Goal: Find specific page/section: Find specific page/section

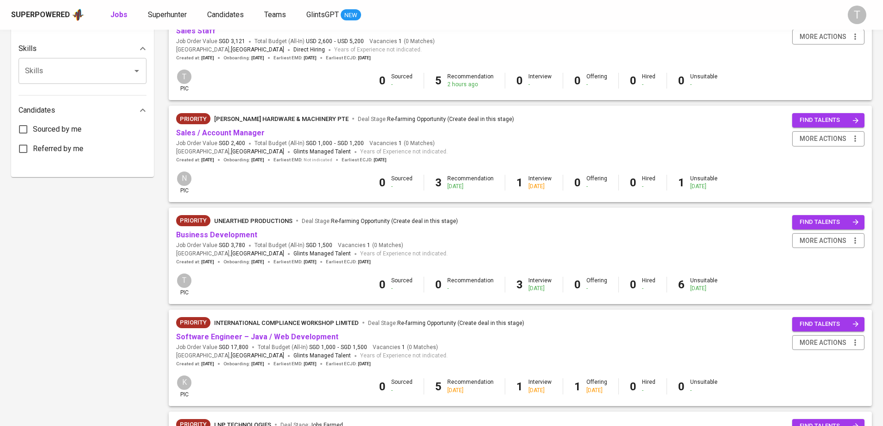
scroll to position [439, 0]
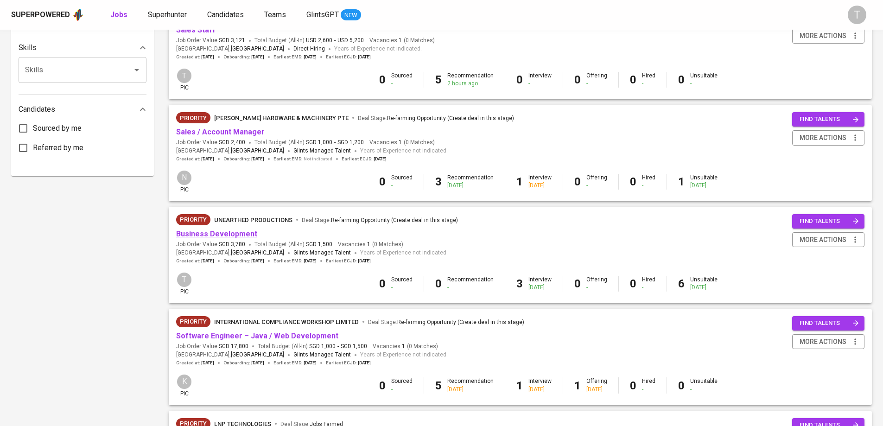
click at [231, 234] on link "Business Development" at bounding box center [216, 234] width 81 height 9
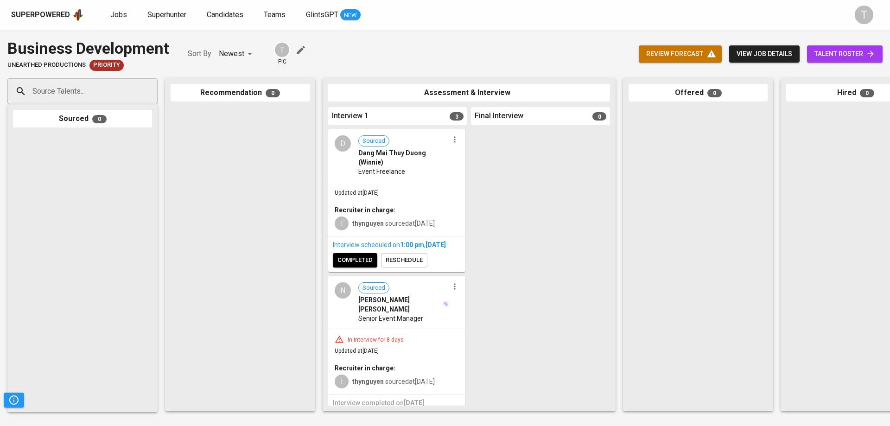
click at [437, 177] on div "D Sourced [PERSON_NAME] [PERSON_NAME] ([PERSON_NAME]) Event Freelance" at bounding box center [396, 156] width 135 height 52
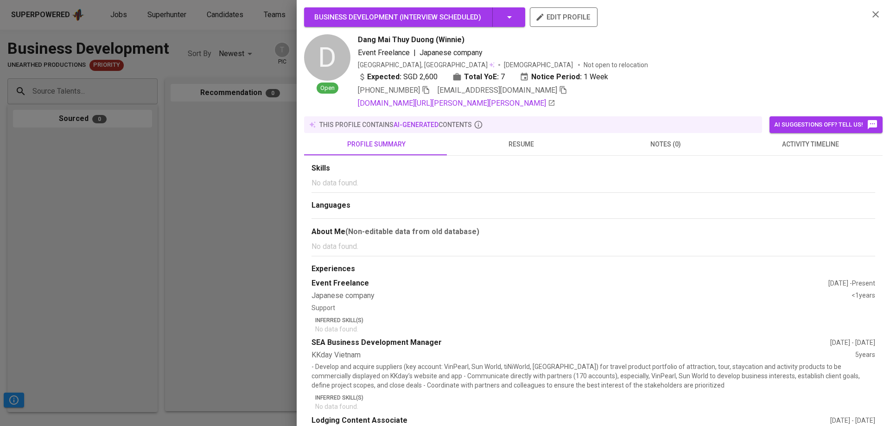
click at [735, 74] on div "Expected: SGD 2,600 Total YoE: 7 Notice Period: 1 Week" at bounding box center [610, 77] width 504 height 13
drag, startPoint x: 243, startPoint y: 161, endPoint x: 253, endPoint y: 140, distance: 22.4
click at [244, 161] on div at bounding box center [445, 213] width 890 height 426
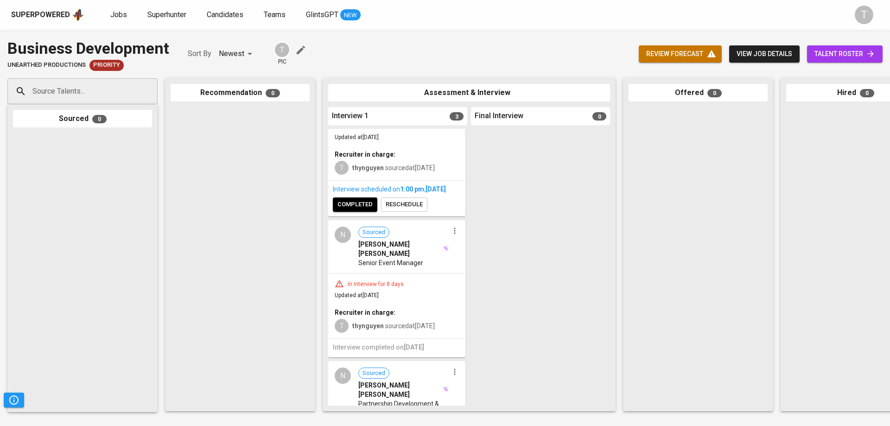
scroll to position [184, 0]
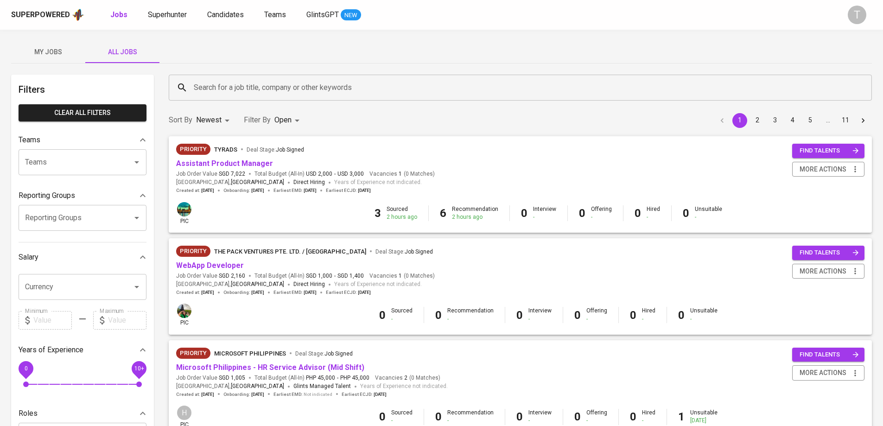
click at [98, 174] on div "Teams" at bounding box center [83, 162] width 128 height 26
click at [89, 185] on li "Pod [PERSON_NAME]" at bounding box center [83, 189] width 128 height 17
type input "kara"
click at [60, 189] on div "Reporting Groups" at bounding box center [83, 195] width 128 height 19
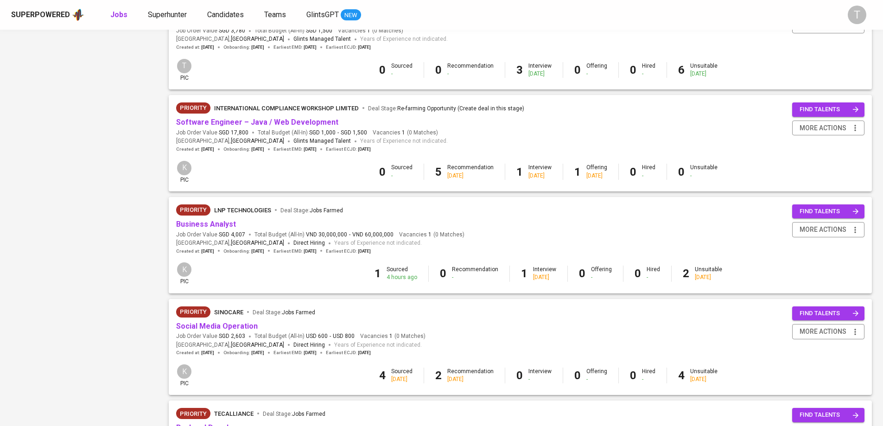
scroll to position [650, 0]
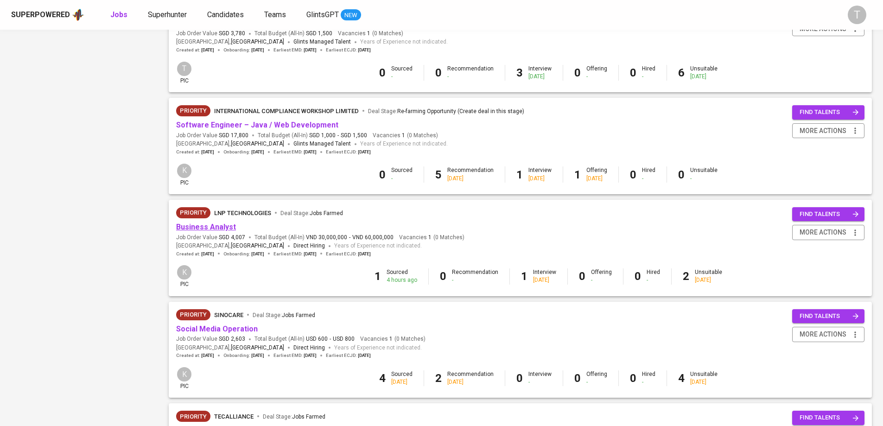
click at [219, 231] on link "Business Analyst" at bounding box center [206, 227] width 60 height 9
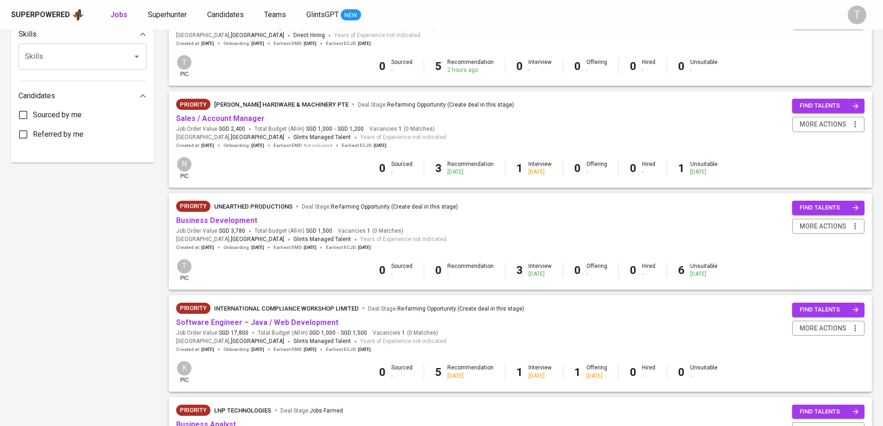
scroll to position [464, 0]
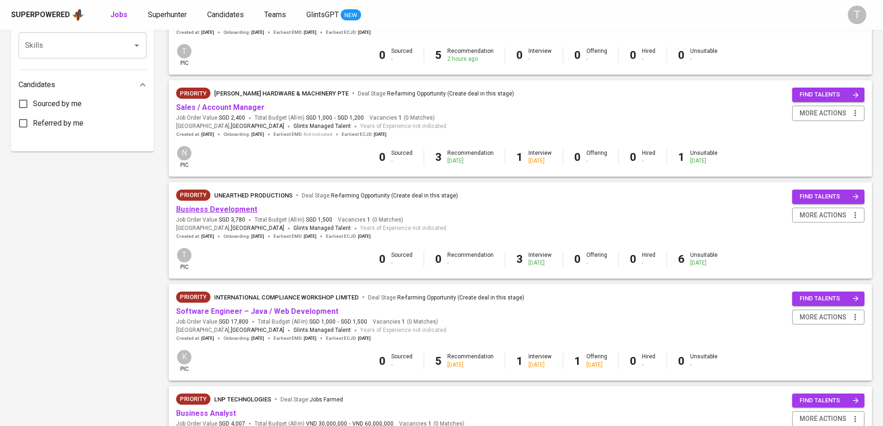
click at [249, 210] on link "Business Development" at bounding box center [216, 209] width 81 height 9
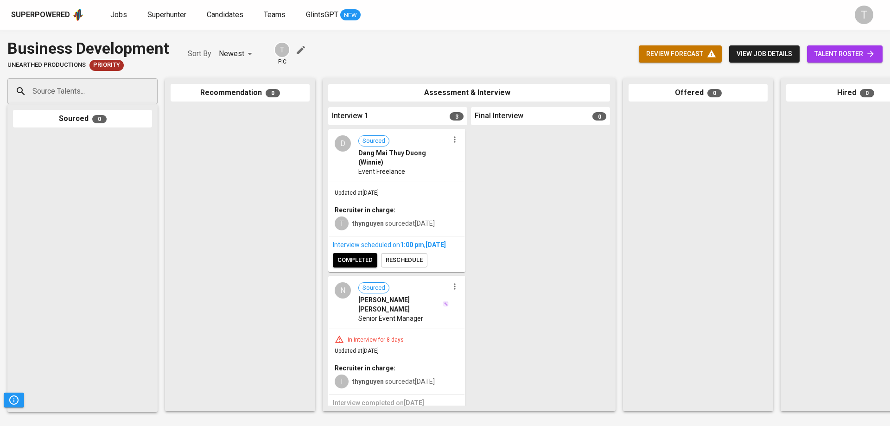
click at [848, 58] on span "talent roster" at bounding box center [845, 54] width 61 height 12
